Goal: Obtain resource: Obtain resource

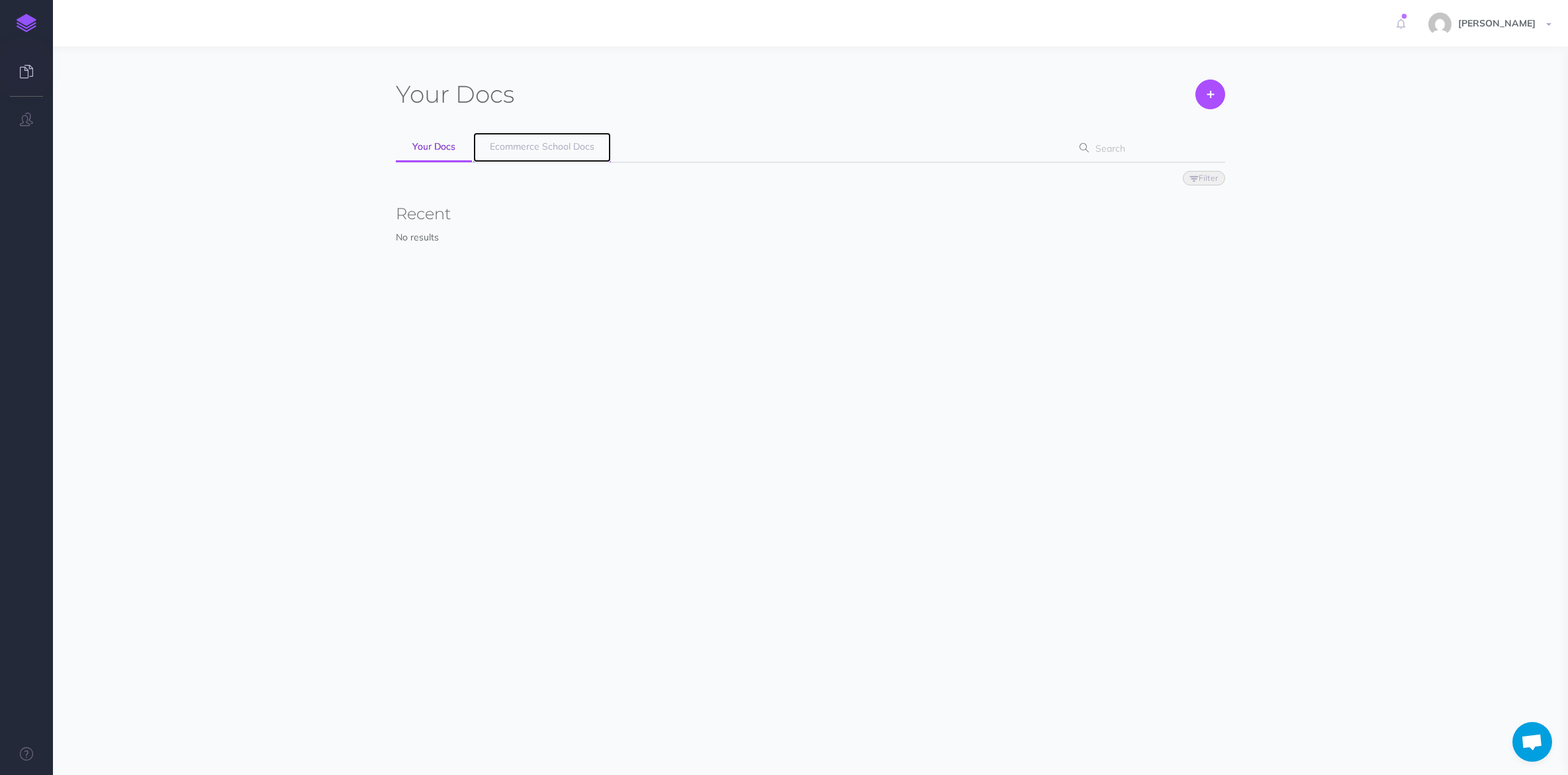
click at [552, 149] on span "Ecommerce School Docs" at bounding box center [542, 146] width 104 height 12
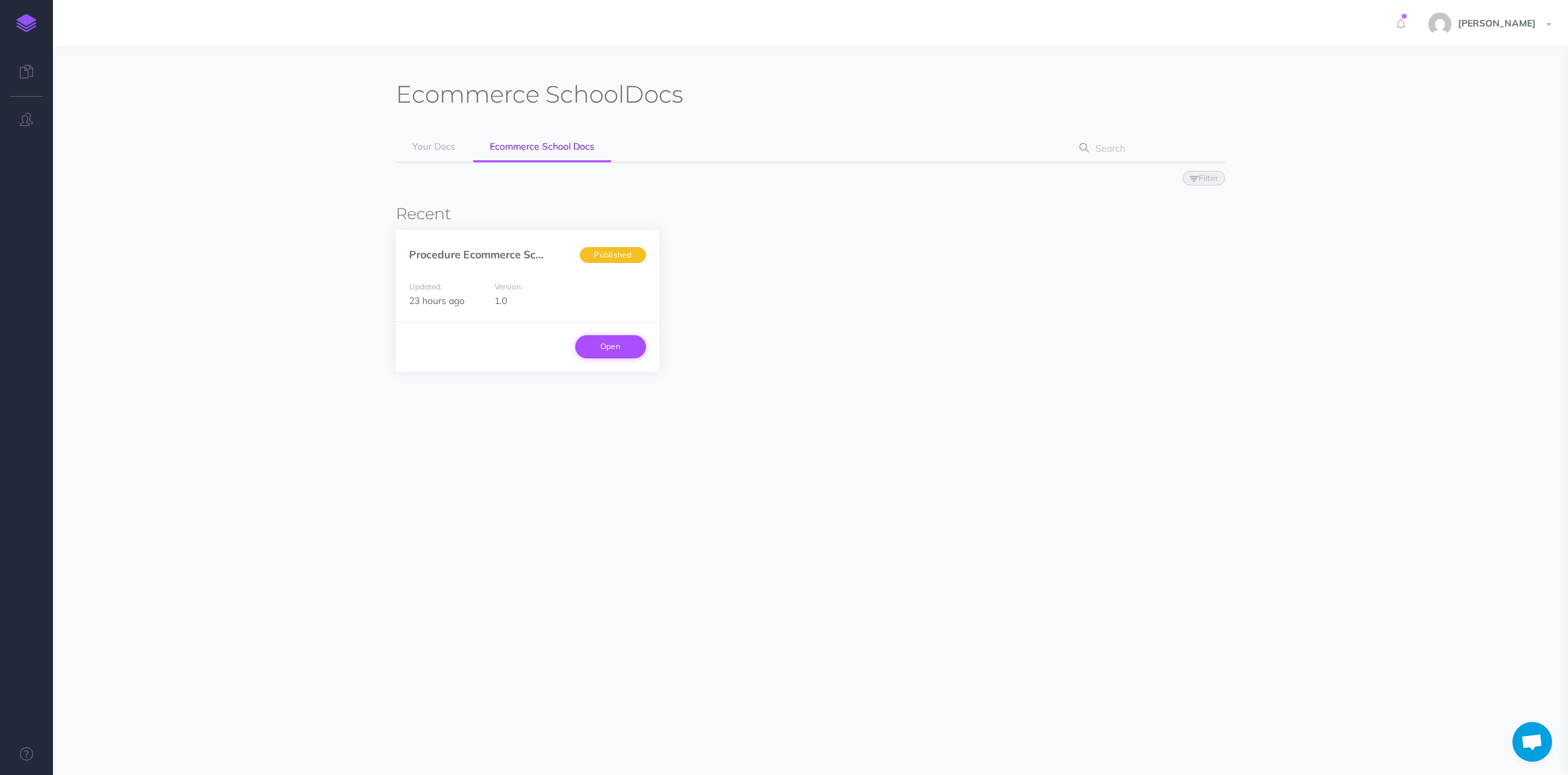
click at [602, 337] on link "Open" at bounding box center [610, 346] width 71 height 22
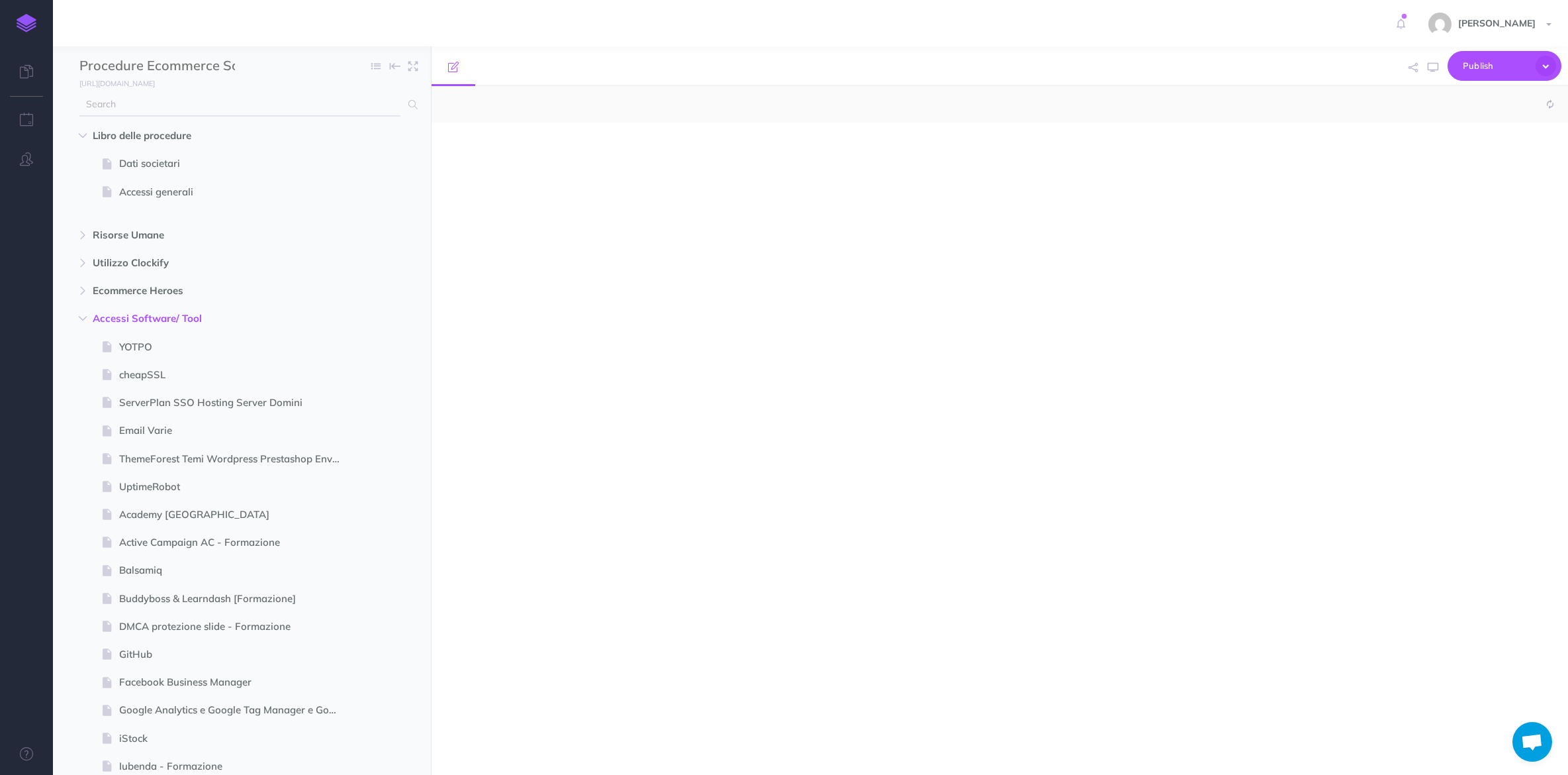
click at [404, 102] on span at bounding box center [409, 104] width 18 height 23
select select "null"
click at [415, 104] on icon at bounding box center [412, 103] width 9 height 9
click at [312, 106] on input "text" at bounding box center [239, 104] width 321 height 23
type input "miro"
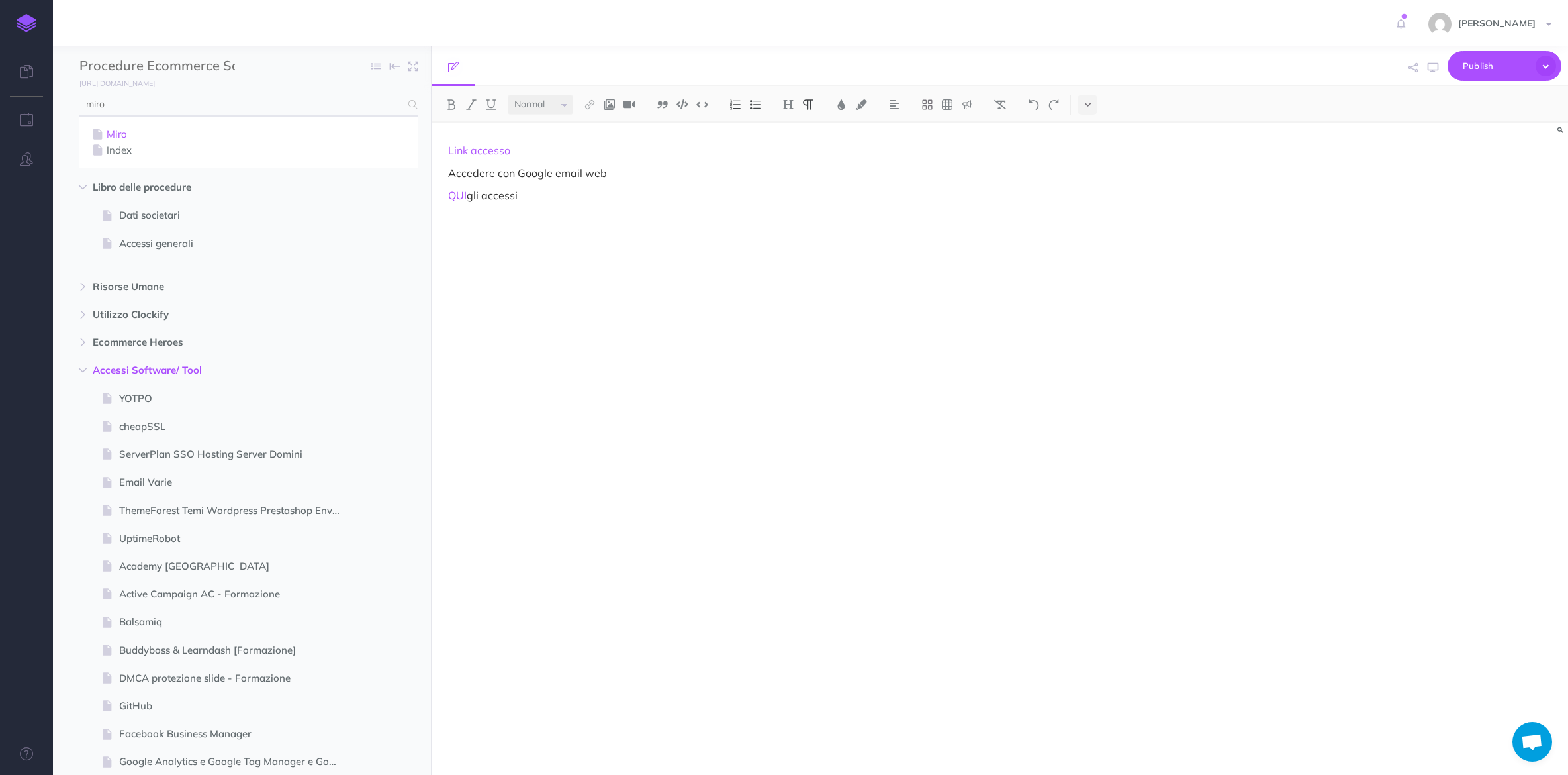
click at [123, 137] on link "Miro" at bounding box center [249, 135] width 318 height 16
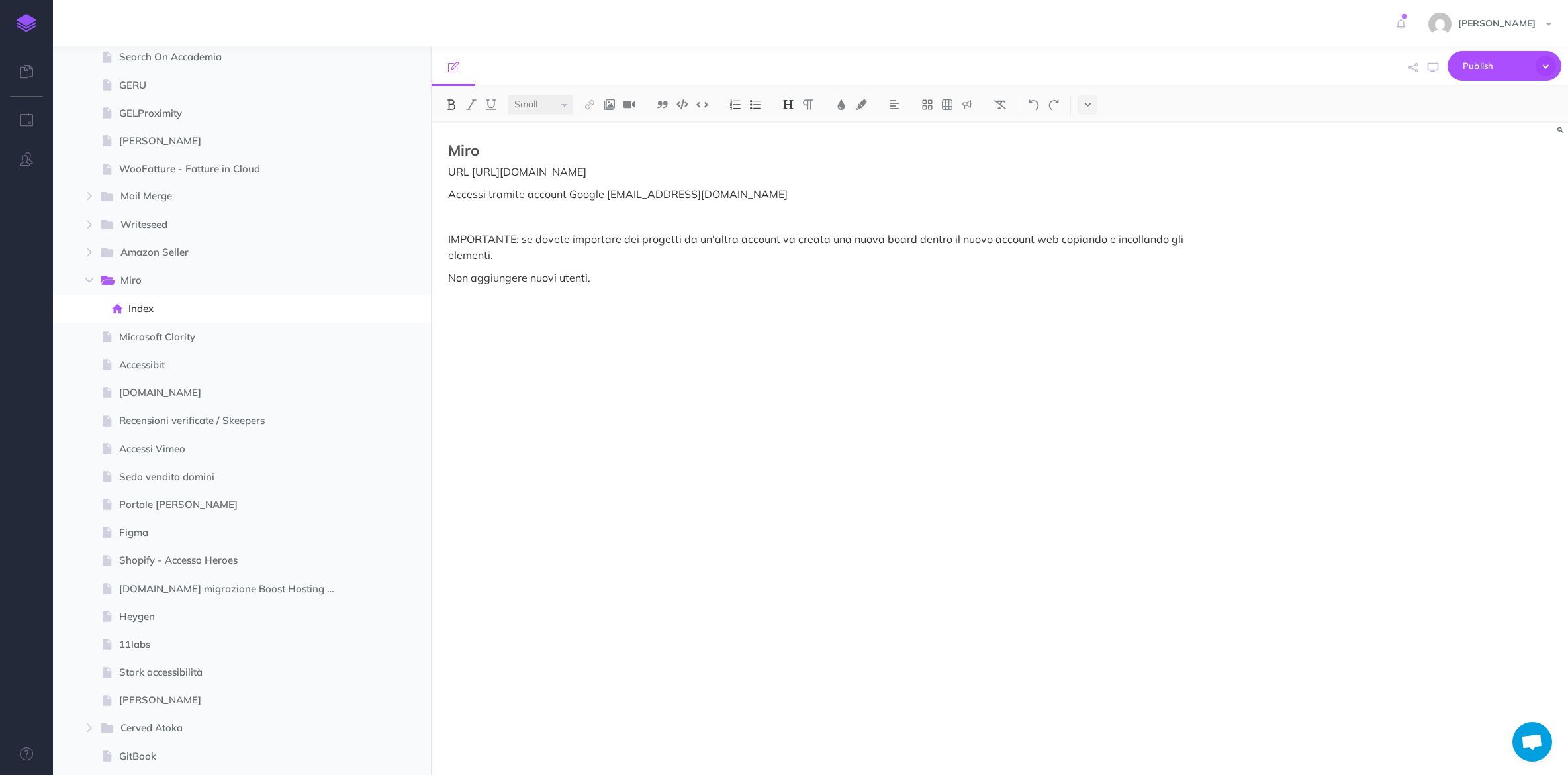
scroll to position [2854, 0]
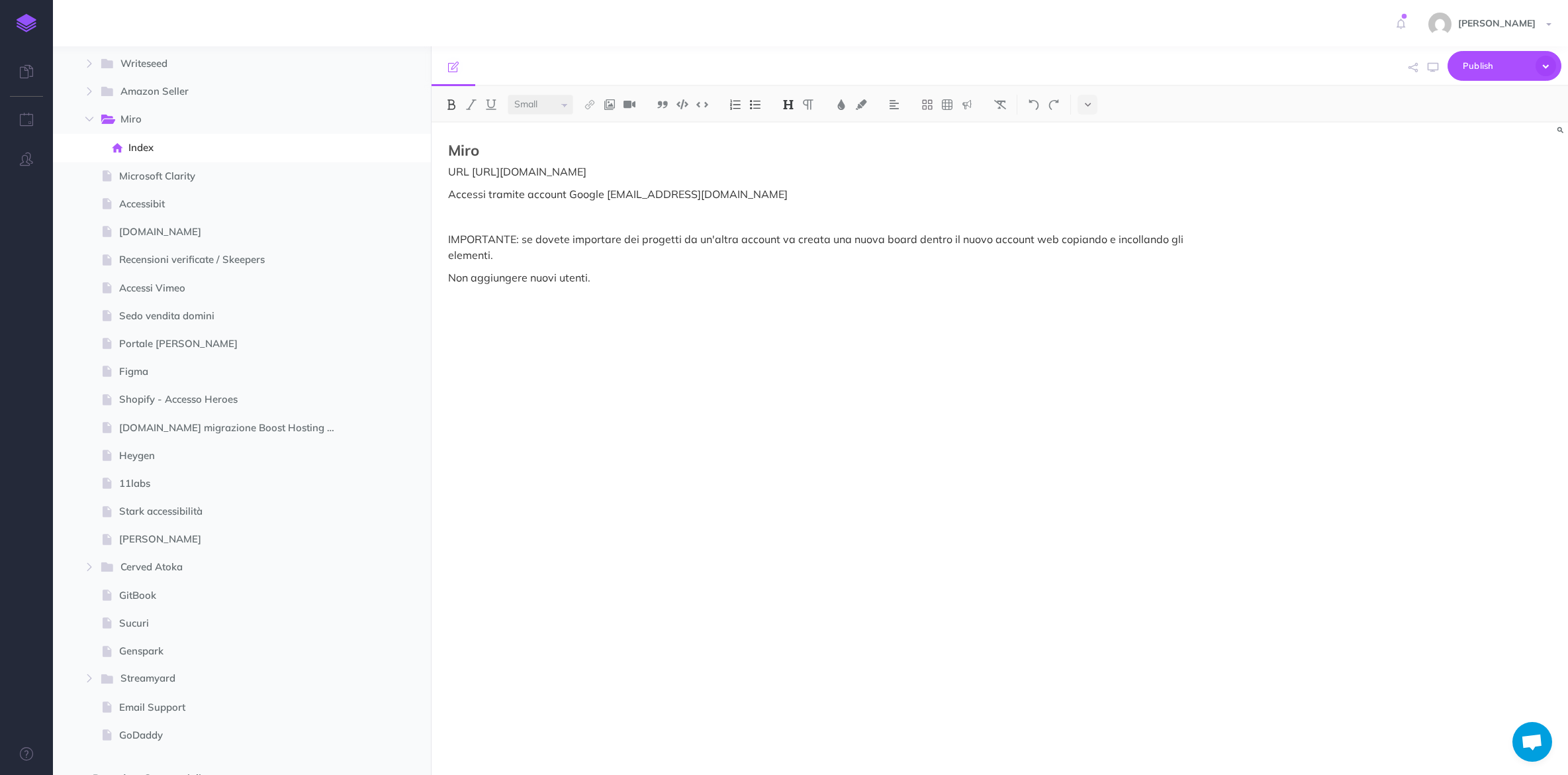
select select "null"
drag, startPoint x: 593, startPoint y: 176, endPoint x: 413, endPoint y: 170, distance: 180.1
click at [413, 170] on div "Procedure Ecommerce School Collapse all Expand all Expand to root folders https…" at bounding box center [810, 410] width 1515 height 728
copy p "URL https://miro.com/app/"
drag, startPoint x: 544, startPoint y: 182, endPoint x: 537, endPoint y: 181, distance: 7.1
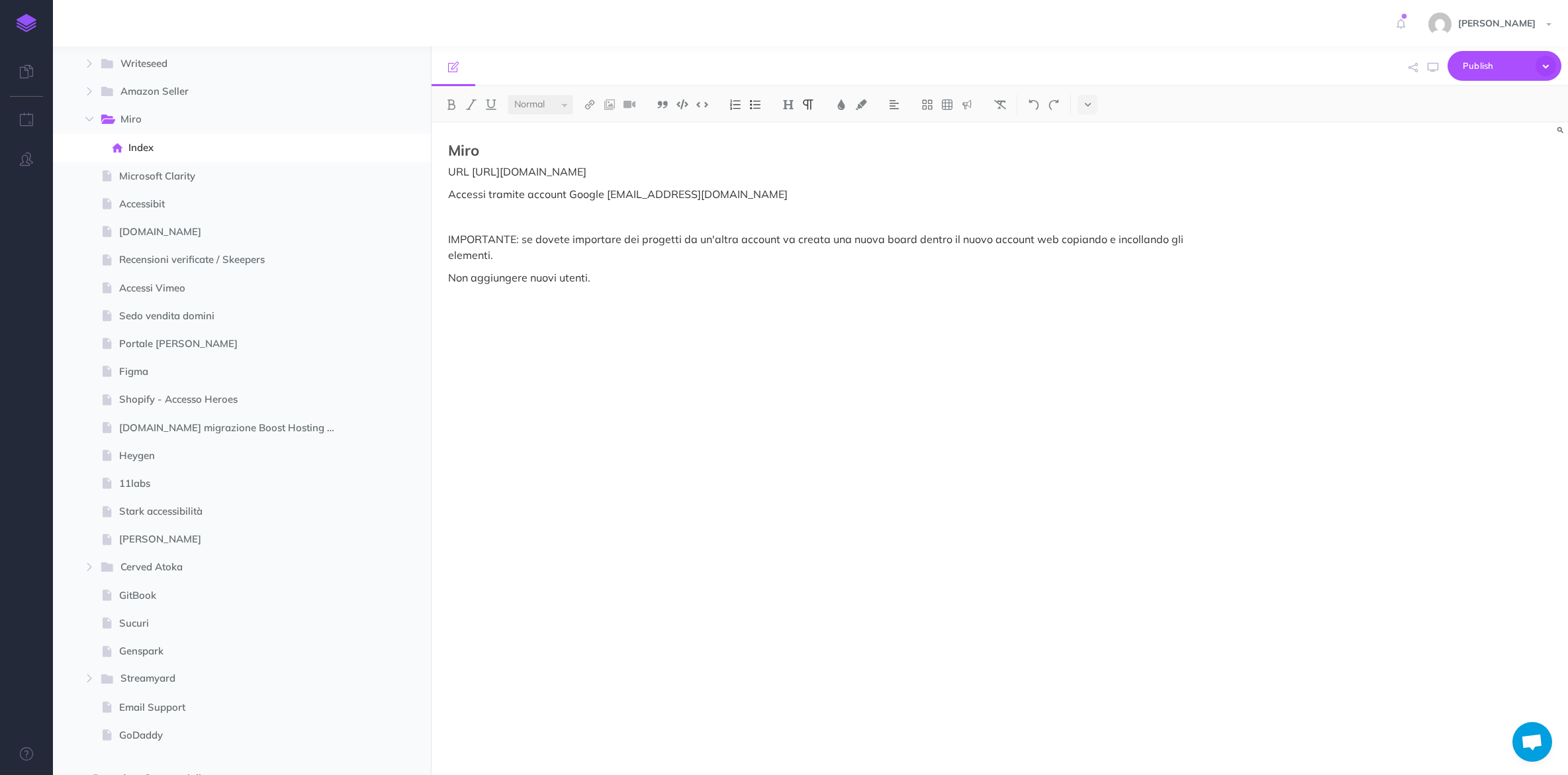
click at [544, 182] on div "Miro URL https://miro.com/app/ Accessi tramite account Google web@ecommerce-sch…" at bounding box center [828, 441] width 795 height 639
drag, startPoint x: 473, startPoint y: 172, endPoint x: 596, endPoint y: 170, distance: 123.0
click at [596, 170] on p "URL https://miro.com/app/" at bounding box center [828, 172] width 762 height 16
copy p "https://miro.com/app/"
